Goal: Check status: Check status

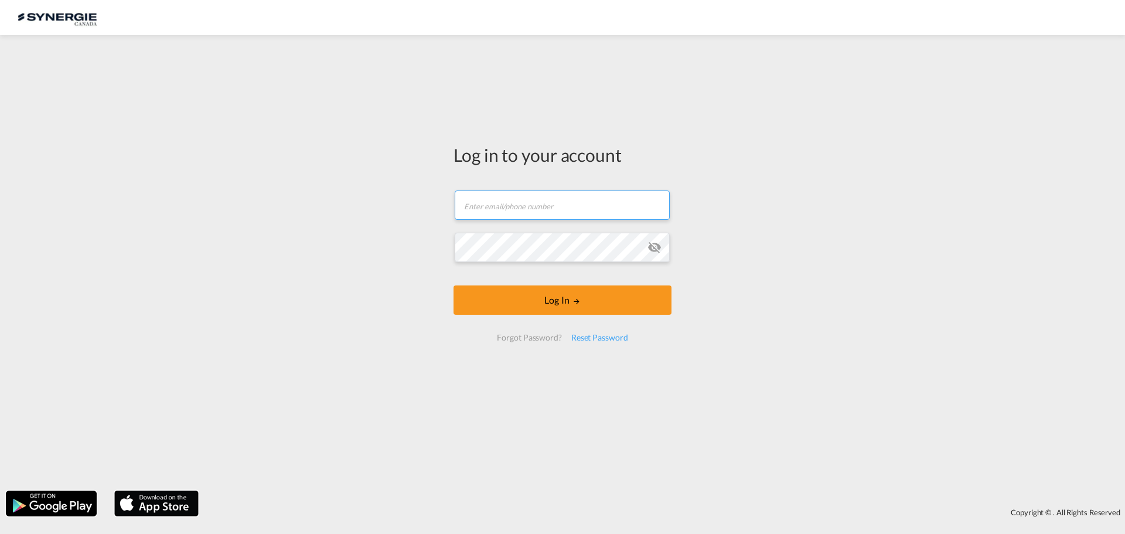
type input "[EMAIL_ADDRESS][DOMAIN_NAME]"
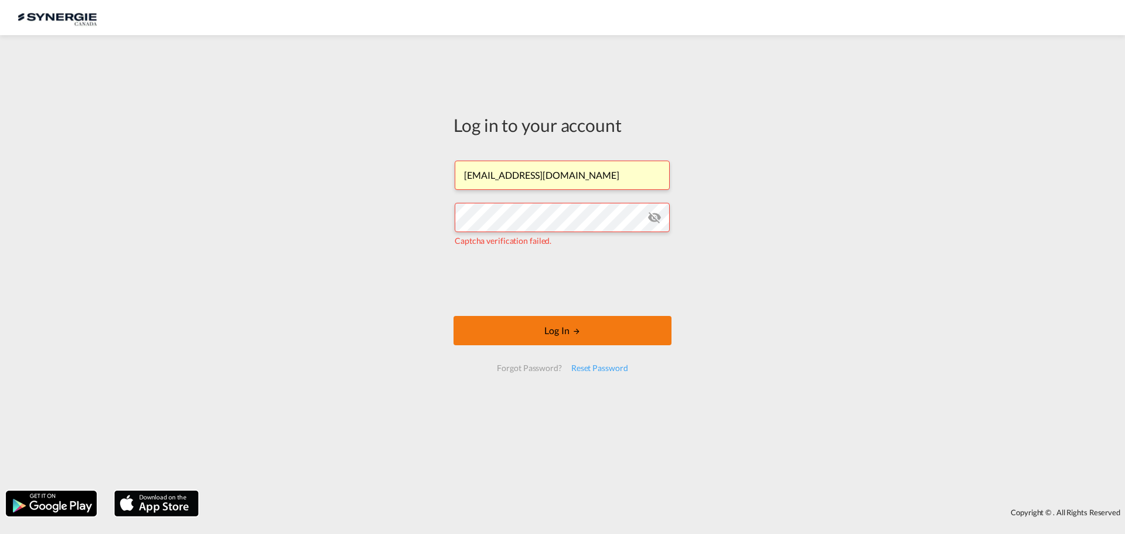
click at [542, 333] on button "Log In" at bounding box center [563, 330] width 218 height 29
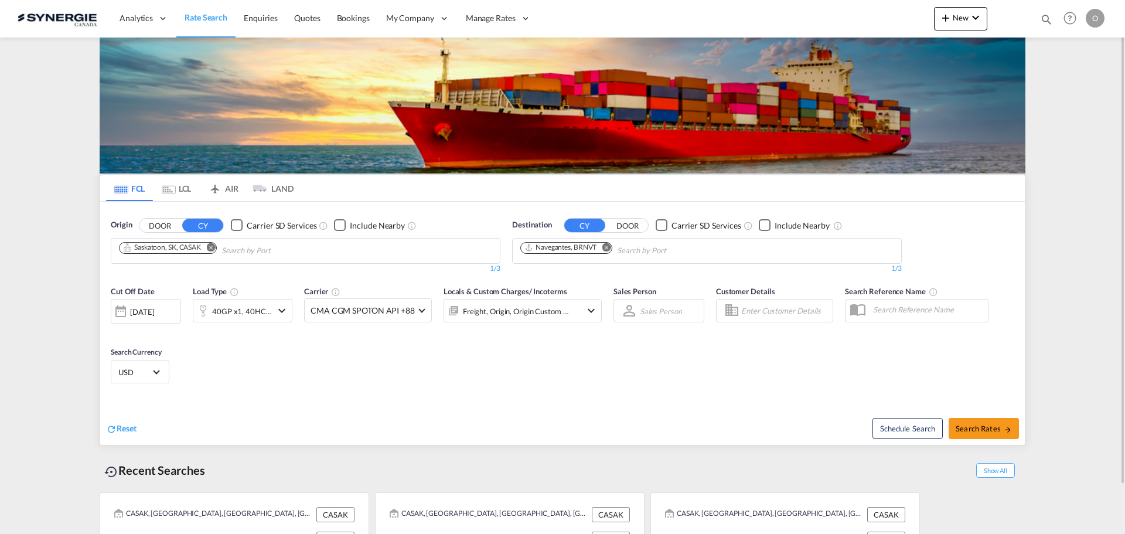
click at [1042, 16] on md-icon "icon-magnify" at bounding box center [1046, 19] width 13 height 13
click at [1014, 18] on input at bounding box center [958, 19] width 146 height 21
paste input "SYC002862"
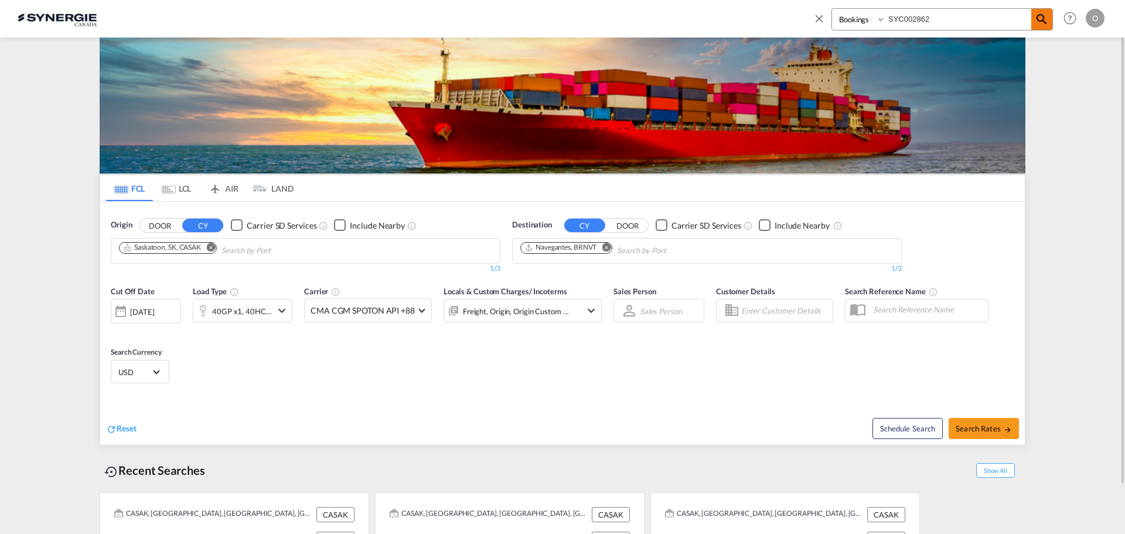
type input "SYC002862"
click at [1034, 28] on span at bounding box center [1041, 19] width 21 height 21
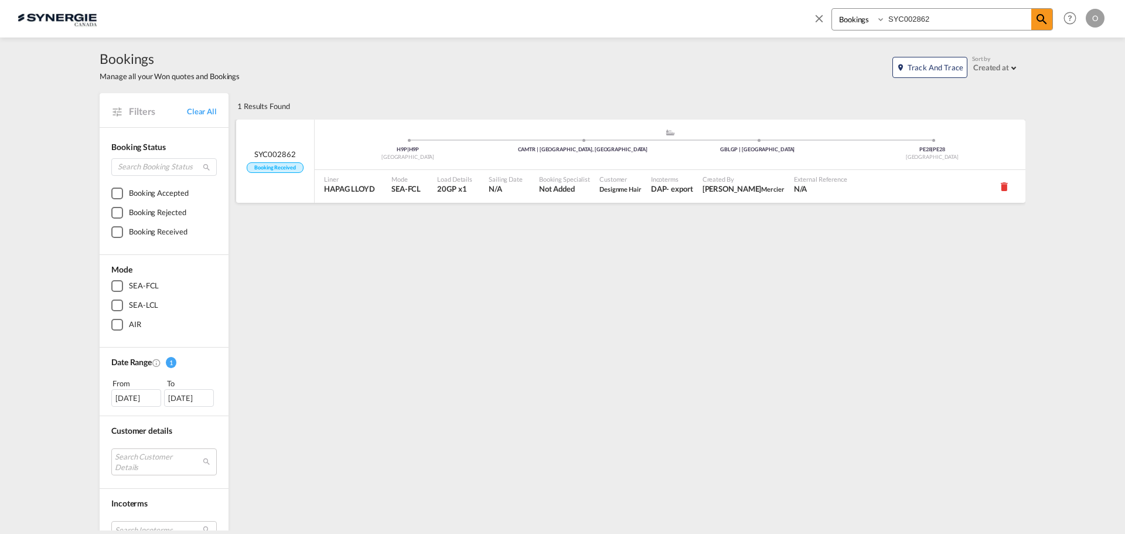
click at [599, 178] on span "Customer" at bounding box center [620, 179] width 42 height 9
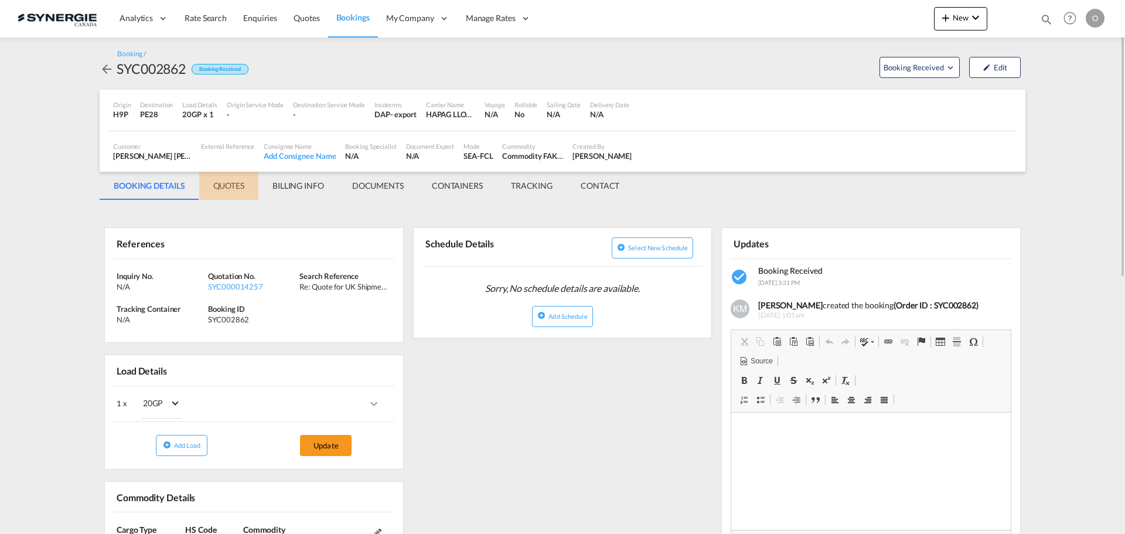
click at [235, 189] on md-tab-item "QUOTES" at bounding box center [228, 186] width 59 height 28
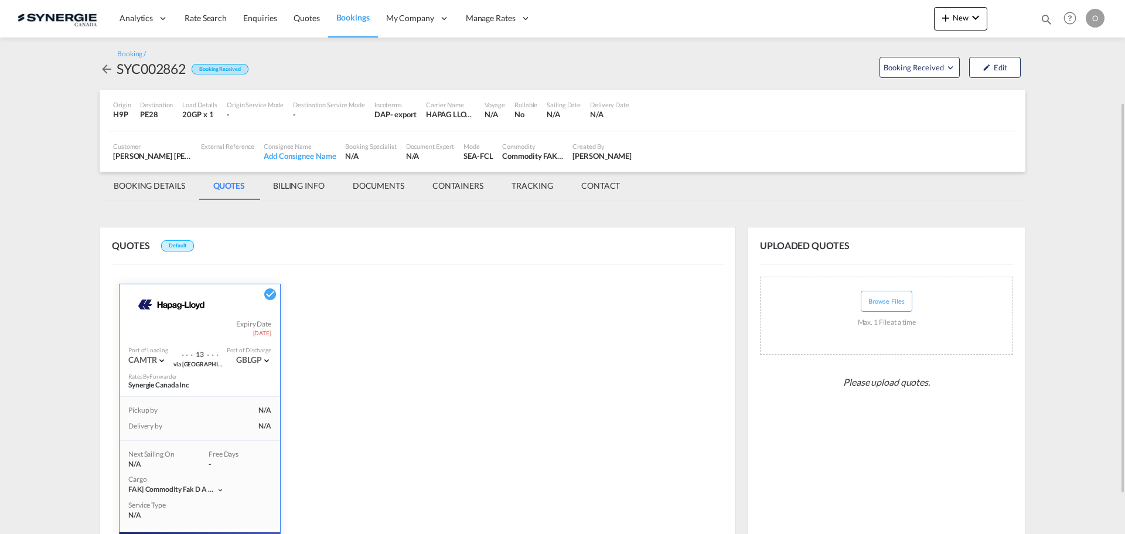
scroll to position [192, 0]
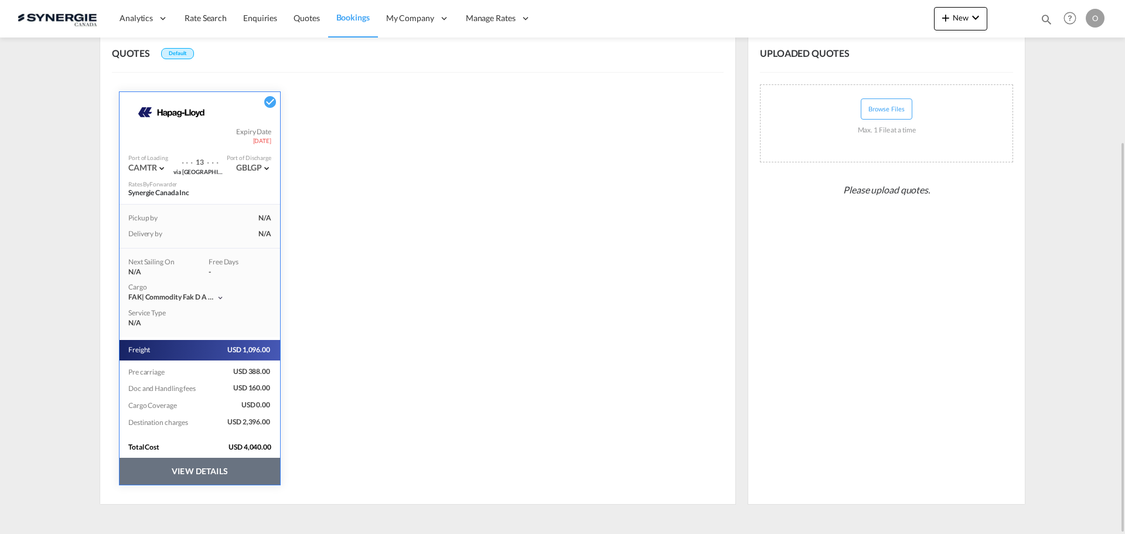
click at [235, 486] on ms-widget "HAPAG [PERSON_NAME] Expiry Date [DATE] Port of Loading CAMTR . . . 13 . . . via…" at bounding box center [200, 288] width 176 height 408
click at [231, 478] on button "VIEW DETAILS" at bounding box center [200, 471] width 161 height 27
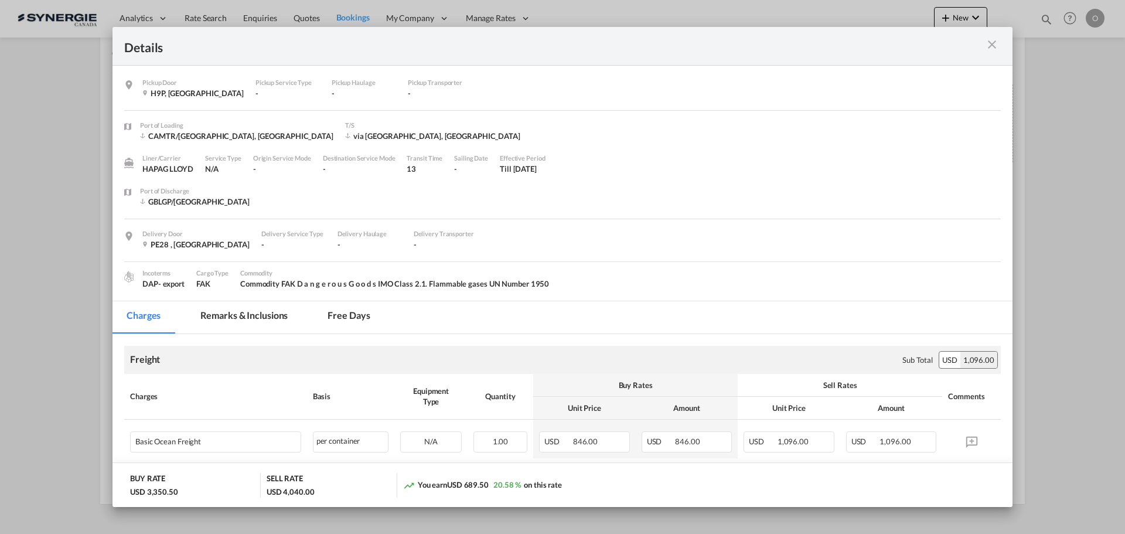
click at [261, 321] on md-tab-item "Remarks & Inclusions" at bounding box center [243, 317] width 115 height 32
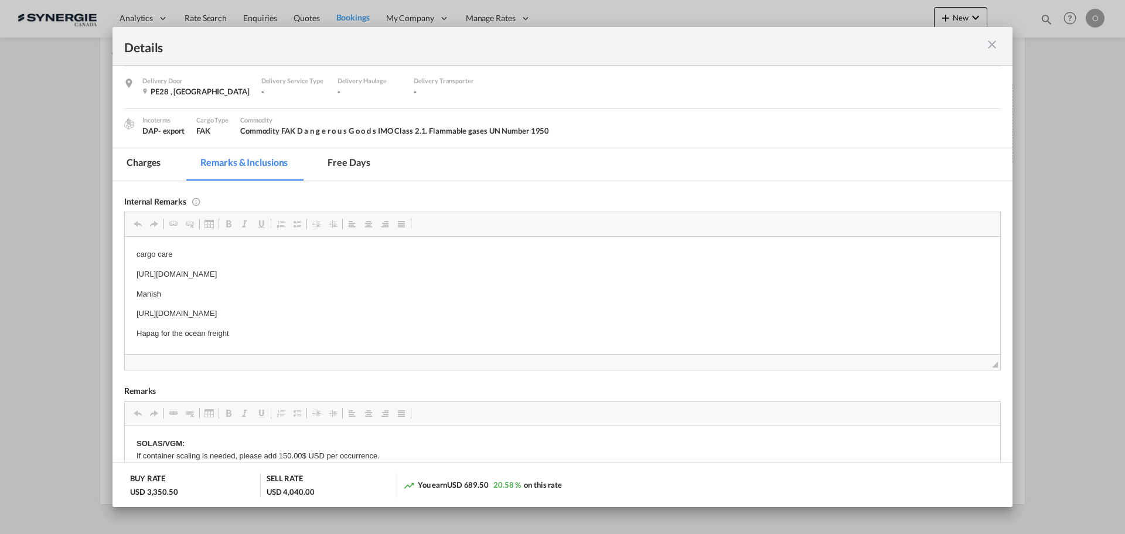
scroll to position [176, 0]
